Goal: Task Accomplishment & Management: Use online tool/utility

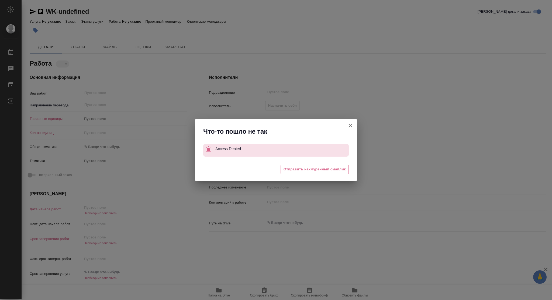
click at [350, 126] on icon "button" at bounding box center [351, 125] width 4 height 4
type textarea "x"
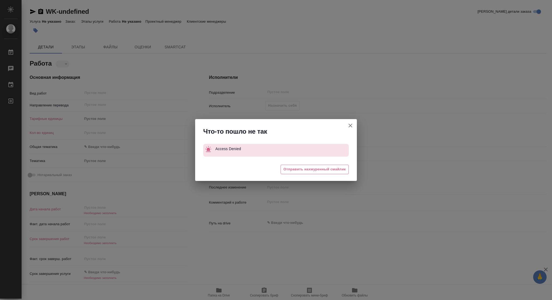
type textarea "x"
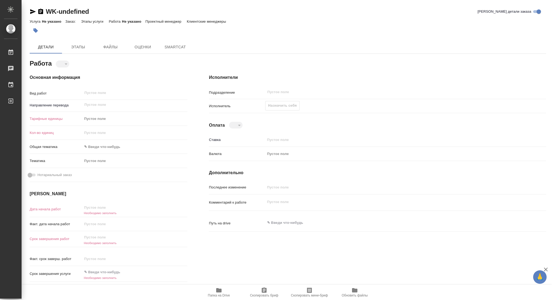
type textarea "x"
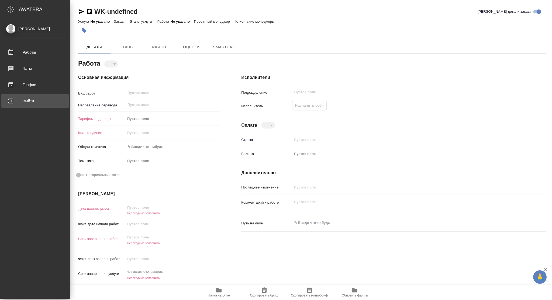
type textarea "x"
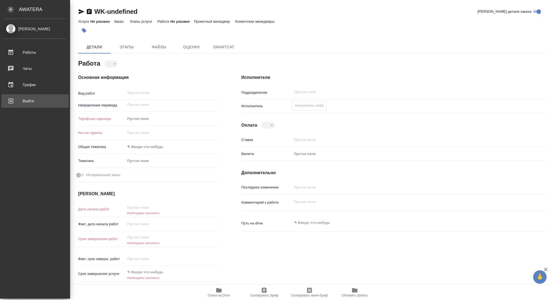
click at [39, 101] on div "Выйти" at bounding box center [35, 101] width 62 height 8
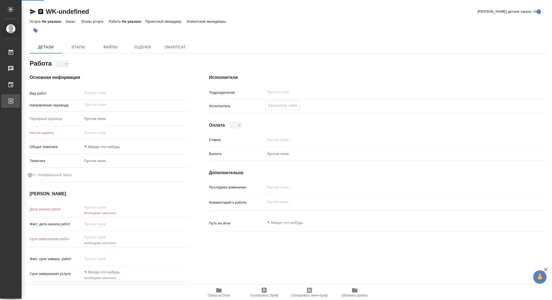
type textarea "x"
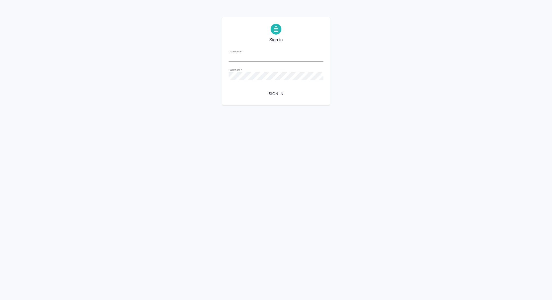
type input "z.kim@awatera.com"
click at [278, 95] on span "Sign in" at bounding box center [276, 93] width 86 height 7
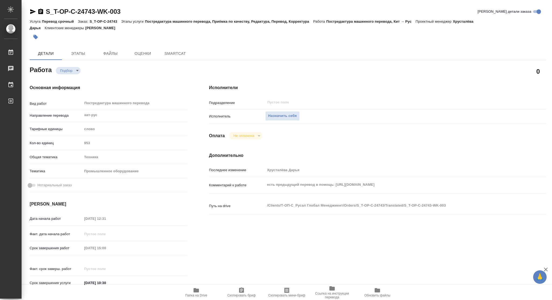
type textarea "x"
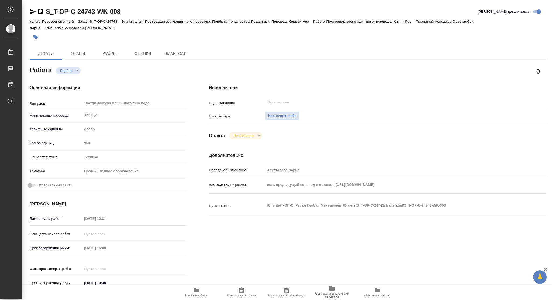
type textarea "x"
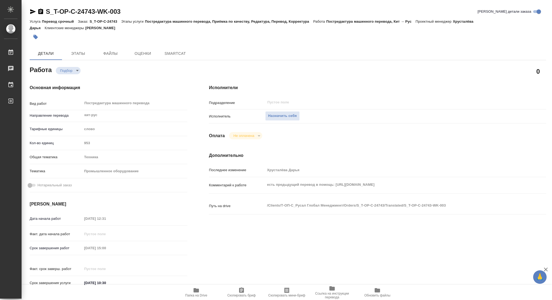
type textarea "x"
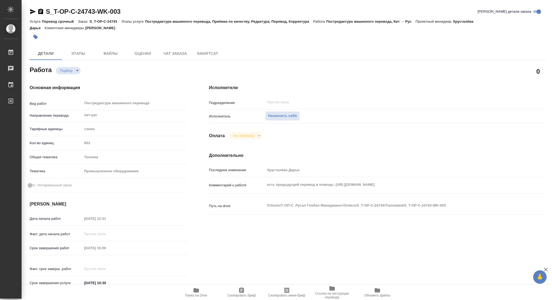
type textarea "x"
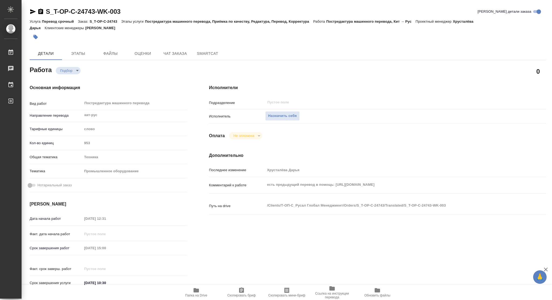
type textarea "x"
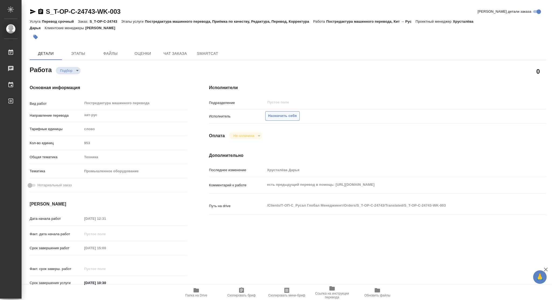
click at [290, 116] on span "Назначить себя" at bounding box center [282, 116] width 29 height 6
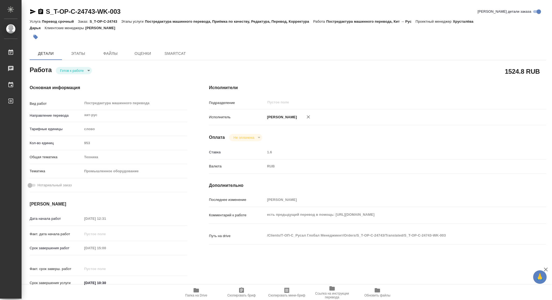
type textarea "x"
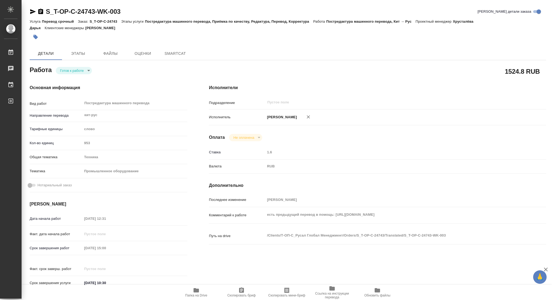
type textarea "x"
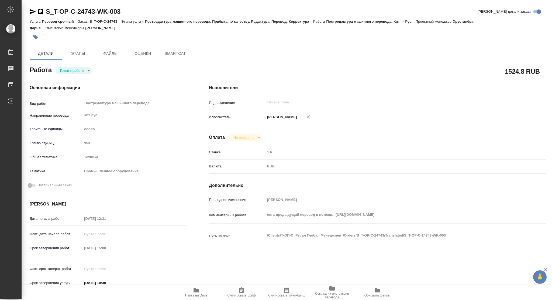
type textarea "x"
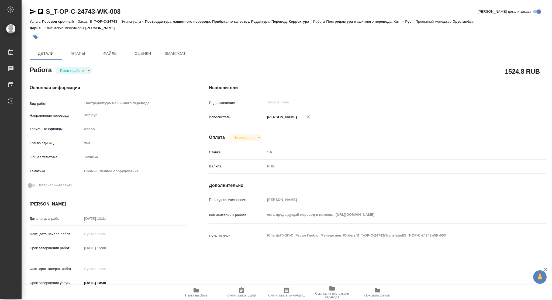
type textarea "x"
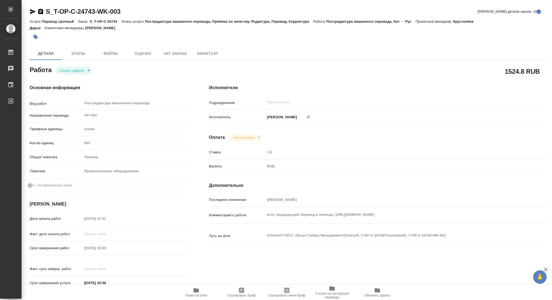
type textarea "x"
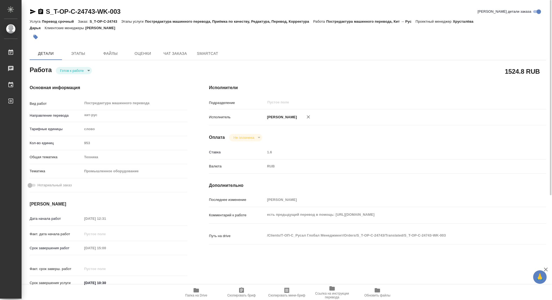
type textarea "x"
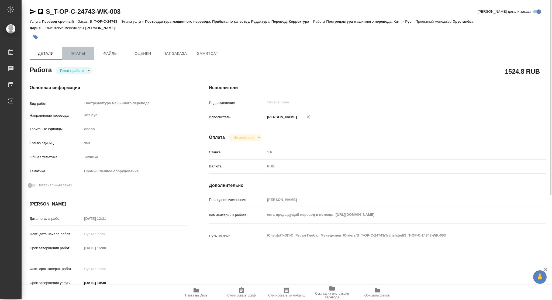
click at [85, 52] on span "Этапы" at bounding box center [78, 53] width 26 height 7
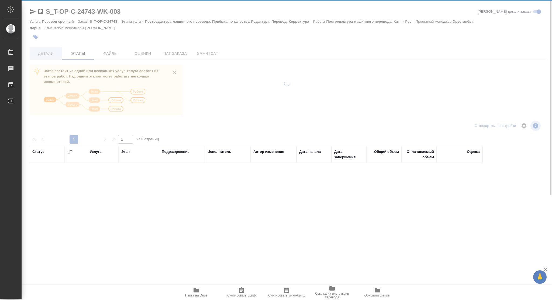
drag, startPoint x: 45, startPoint y: 51, endPoint x: 53, endPoint y: 51, distance: 7.5
click at [45, 51] on div at bounding box center [287, 140] width 531 height 281
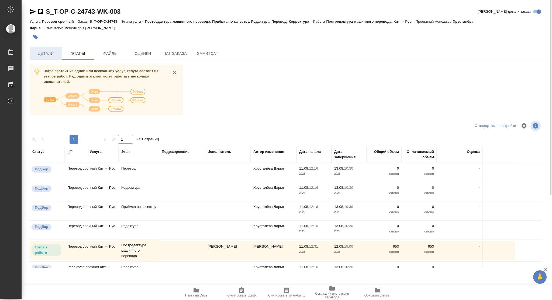
click at [52, 53] on span "Детали" at bounding box center [46, 53] width 26 height 7
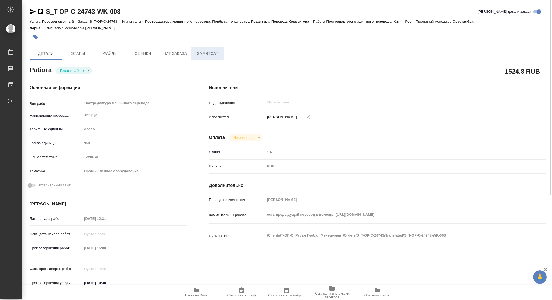
type textarea "x"
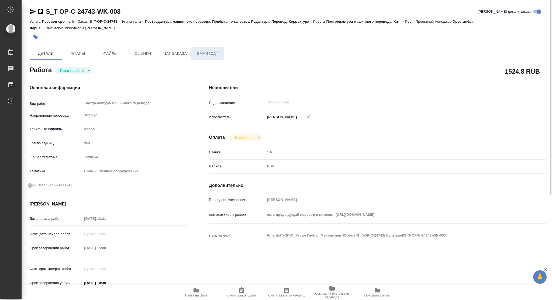
type textarea "x"
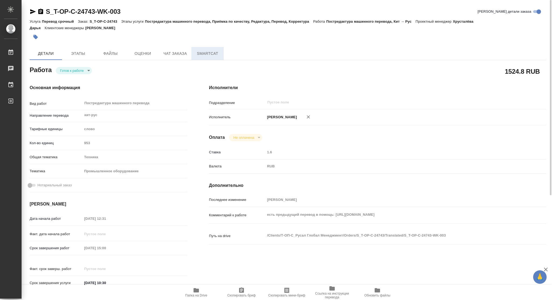
type textarea "x"
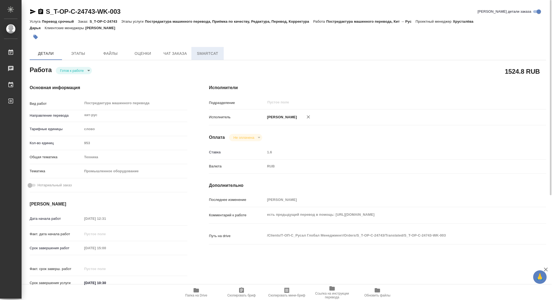
click at [200, 53] on span "SmartCat" at bounding box center [208, 53] width 26 height 7
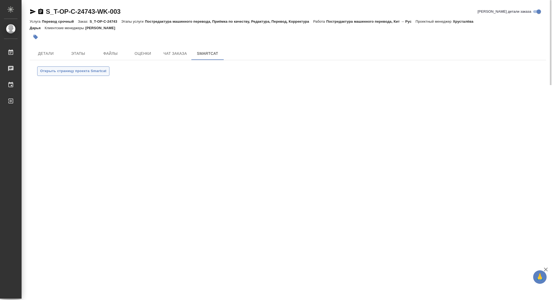
click at [78, 72] on span "Открыть страницу проекта Smartcat" at bounding box center [73, 71] width 66 height 6
